Goal: Information Seeking & Learning: Learn about a topic

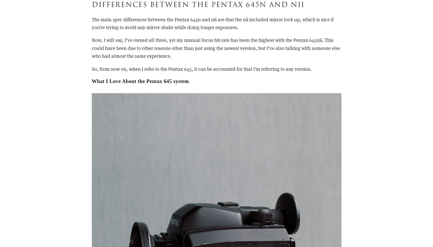
scroll to position [1155, 0]
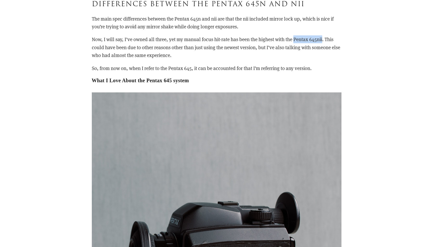
drag, startPoint x: 323, startPoint y: 40, endPoint x: 295, endPoint y: 40, distance: 28.4
click at [295, 40] on p "Now, I will say, I’ve owned all three, yet my manual focus hit-rate has been th…" at bounding box center [217, 47] width 250 height 24
copy p "Pentax 645nii"
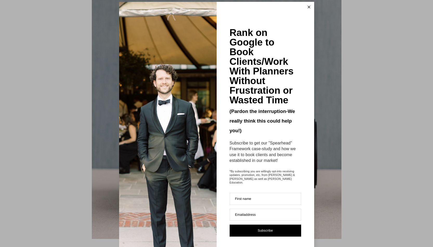
scroll to position [0, 0]
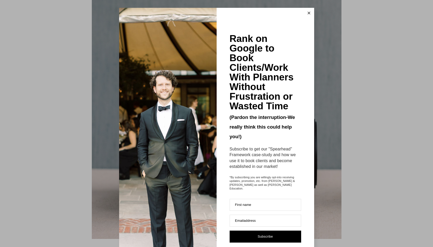
click at [308, 12] on line at bounding box center [309, 13] width 2 height 2
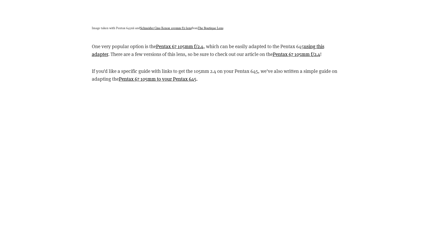
scroll to position [2521, 0]
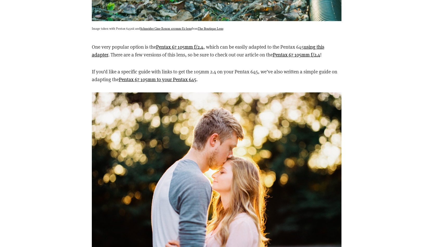
click at [59, 115] on div "Pentax 645nii with Schneider Cine-Xenon 120mm f/2 Projector Lens from The Bouti…" at bounding box center [216, 250] width 319 height 5117
click at [348, 68] on div "Pentax 645nii with Schneider Cine-Xenon 120mm f/2 Projector Lens from The Bouti…" at bounding box center [216, 250] width 319 height 5117
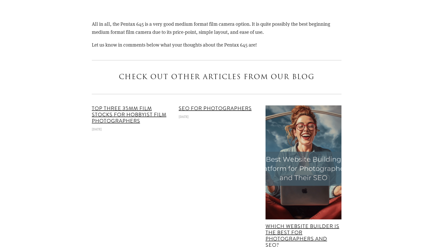
scroll to position [4005, 0]
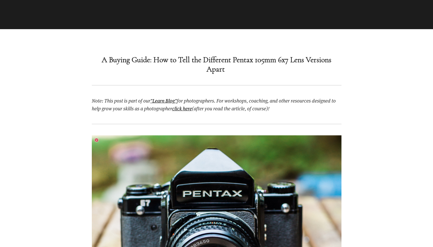
scroll to position [325, 0]
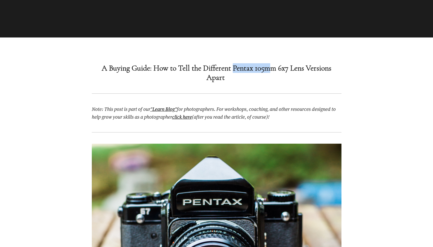
drag, startPoint x: 234, startPoint y: 68, endPoint x: 273, endPoint y: 70, distance: 39.1
click at [273, 70] on strong "A Buying Guide: How to Tell the Different Pentax 105mm 6x7 Lens Versions Apart" at bounding box center [218, 72] width 232 height 19
drag, startPoint x: 276, startPoint y: 70, endPoint x: 233, endPoint y: 70, distance: 43.0
click at [233, 70] on strong "A Buying Guide: How to Tell the Different Pentax 105mm 6x7 Lens Versions Apart" at bounding box center [218, 72] width 232 height 19
copy strong "Pentax 105mm"
